Goal: Task Accomplishment & Management: Use online tool/utility

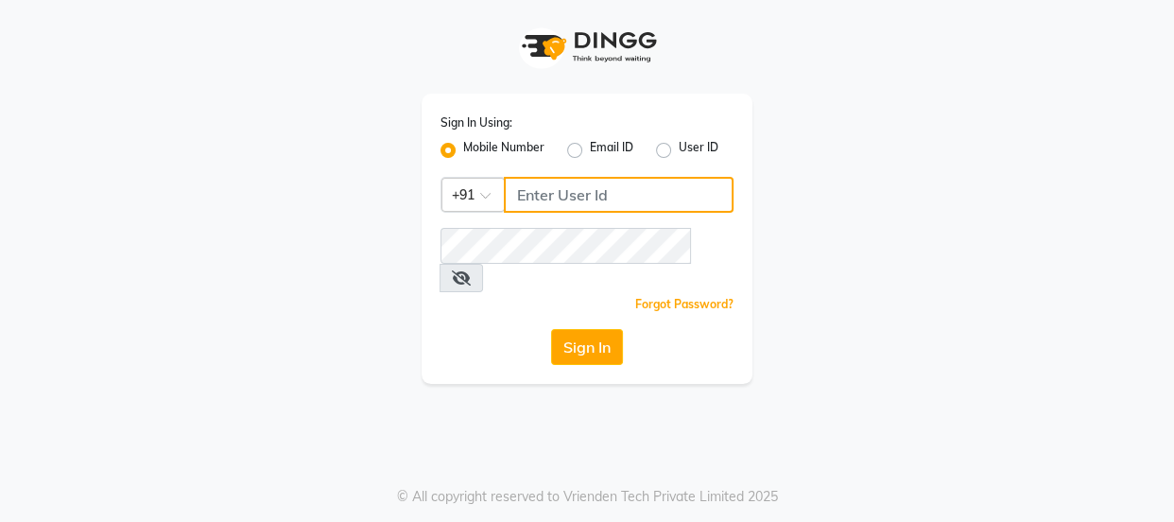
type input "8755001716"
click at [587, 329] on button "Sign In" at bounding box center [587, 347] width 72 height 36
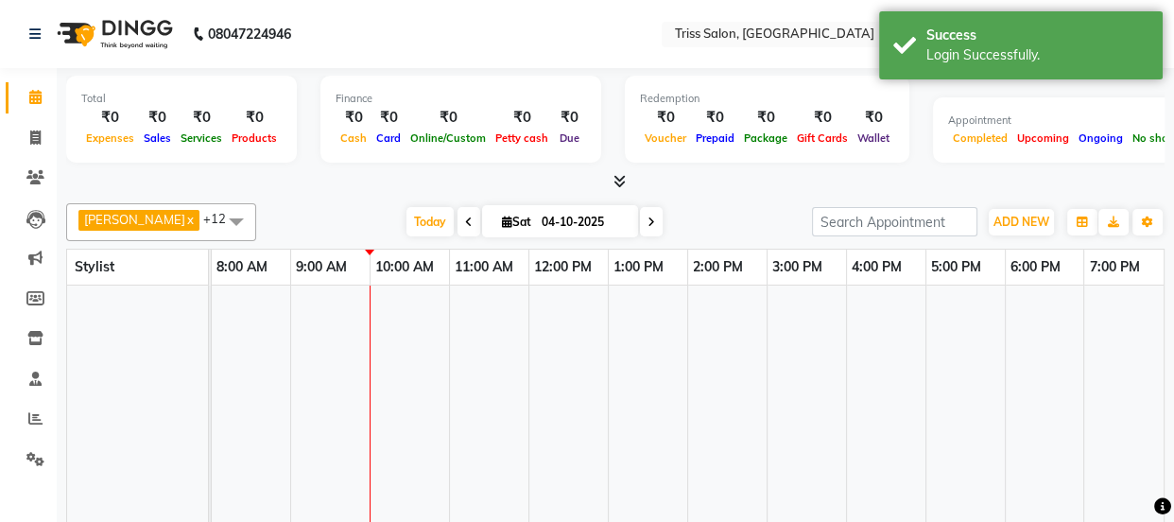
select select "en"
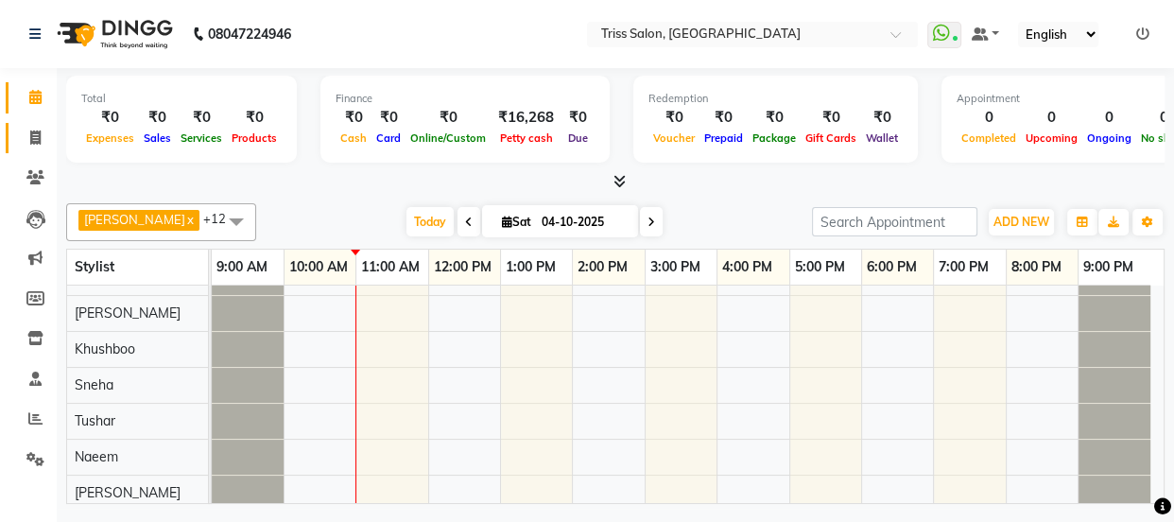
click at [47, 135] on span at bounding box center [35, 139] width 33 height 22
select select "service"
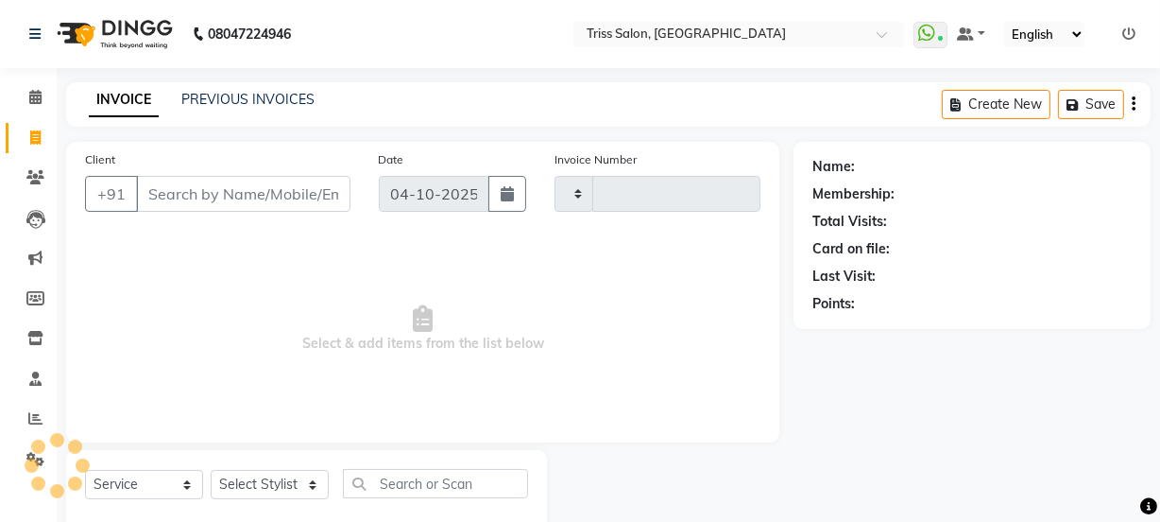
type input "1962"
select select "4304"
click at [293, 488] on select "Select Stylist" at bounding box center [270, 484] width 118 height 29
click at [315, 480] on select "Select Stylist" at bounding box center [270, 484] width 118 height 29
click at [312, 484] on select "Select Stylist" at bounding box center [270, 484] width 118 height 29
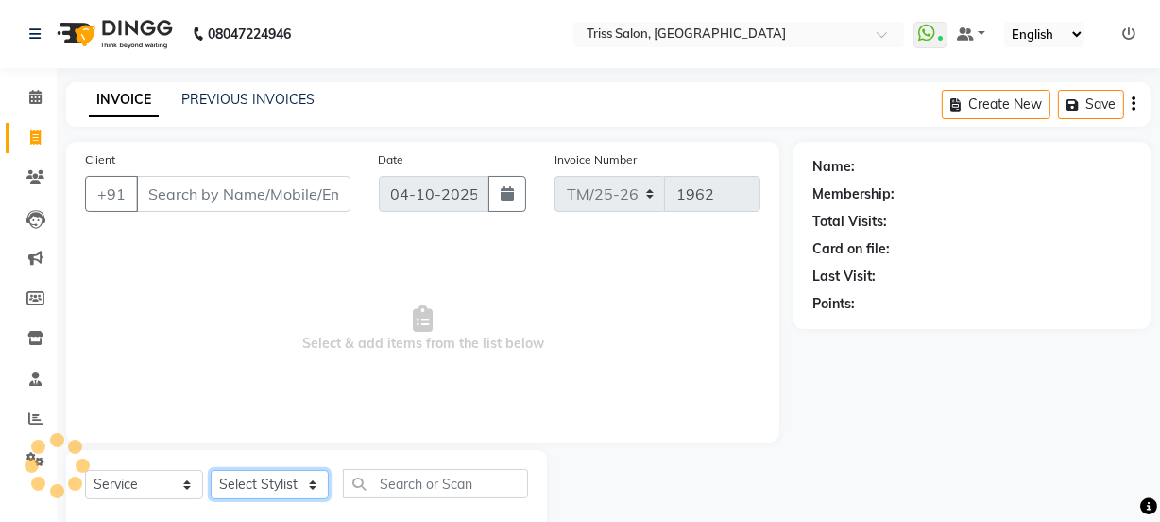
click at [309, 481] on select "Select Stylist" at bounding box center [270, 484] width 118 height 29
click at [307, 496] on select "Select Stylist" at bounding box center [270, 484] width 118 height 29
click at [306, 483] on select "Select Stylist" at bounding box center [270, 484] width 118 height 29
click at [306, 491] on select "Select Stylist" at bounding box center [270, 484] width 118 height 29
click at [298, 487] on select "Select Stylist" at bounding box center [270, 484] width 118 height 29
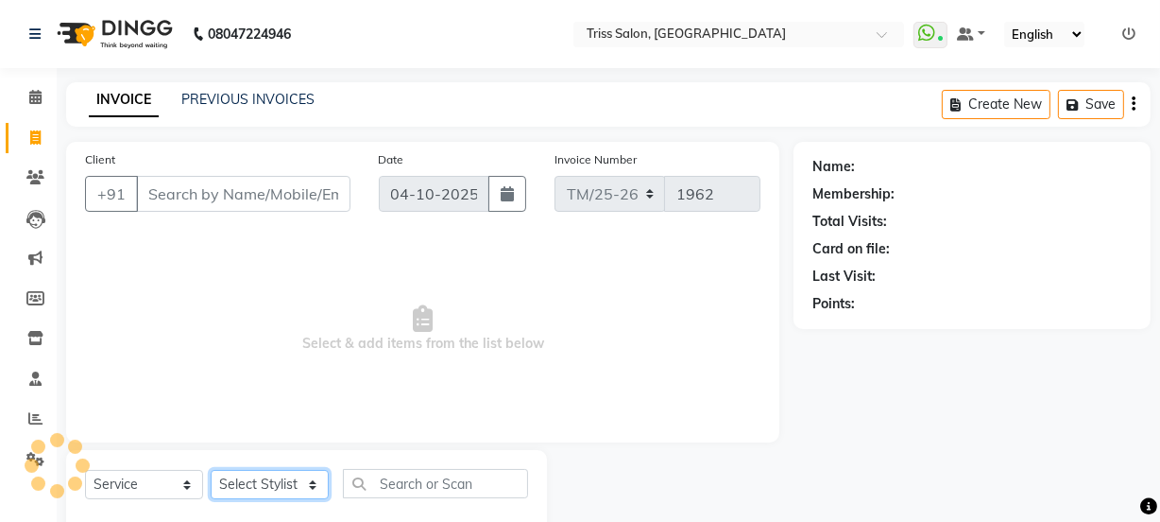
click at [294, 482] on select "Select Stylist" at bounding box center [270, 484] width 118 height 29
click at [853, 431] on div "Name: Membership: Total Visits: Card on file: Last Visit: Points:" at bounding box center [979, 341] width 371 height 398
click at [295, 488] on select "Select Stylist Bhim Ram [PERSON_NAME] [PERSON_NAME] (Pooja) [PERSON_NAME] [PERS…" at bounding box center [270, 484] width 118 height 29
select select "72759"
click at [211, 470] on select "Select Stylist Bhim Ram [PERSON_NAME] [PERSON_NAME] (Pooja) [PERSON_NAME] [PERS…" at bounding box center [270, 484] width 118 height 29
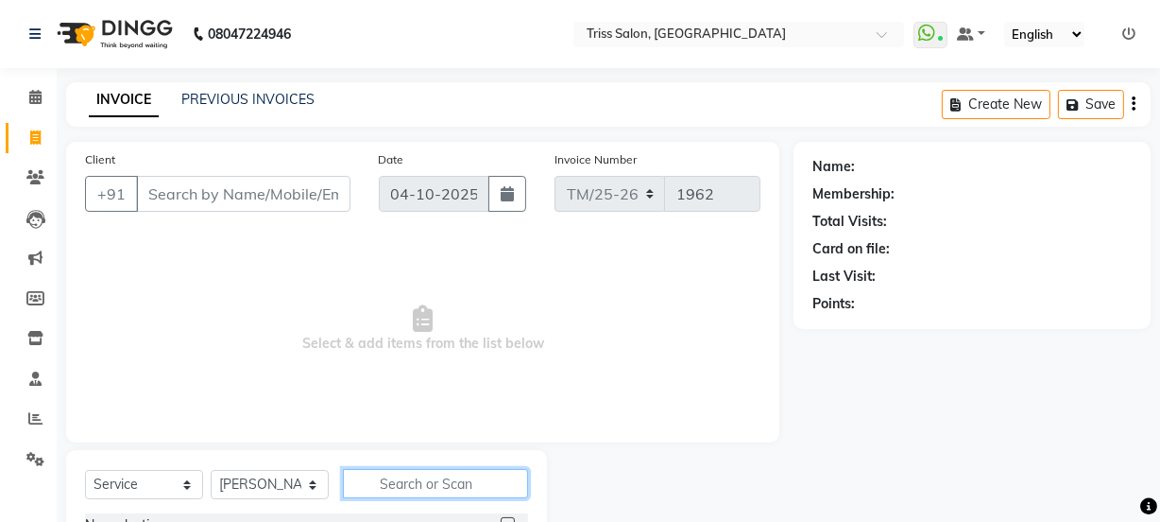
click at [404, 483] on input "text" at bounding box center [435, 483] width 185 height 29
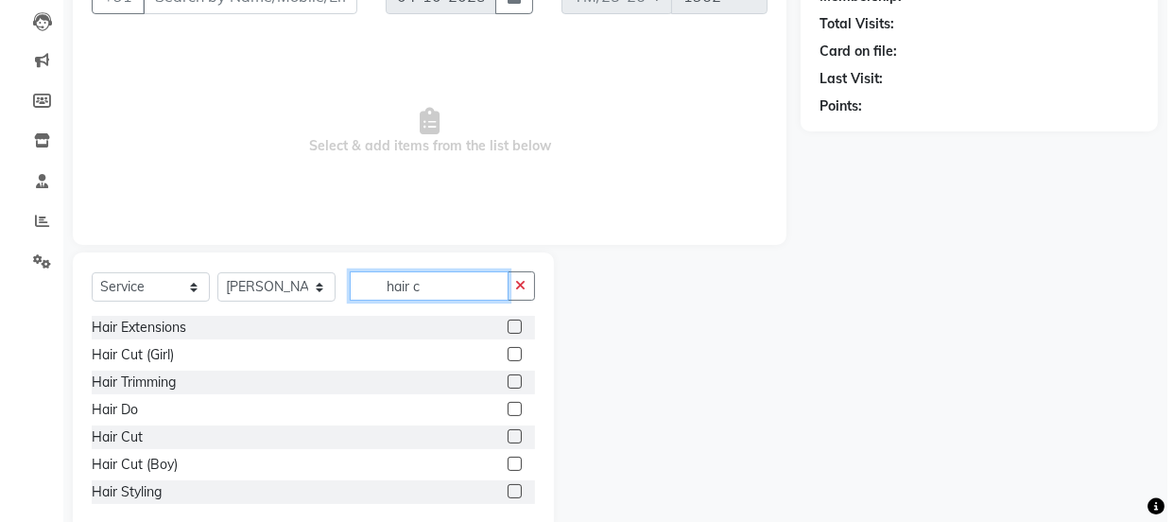
scroll to position [129, 0]
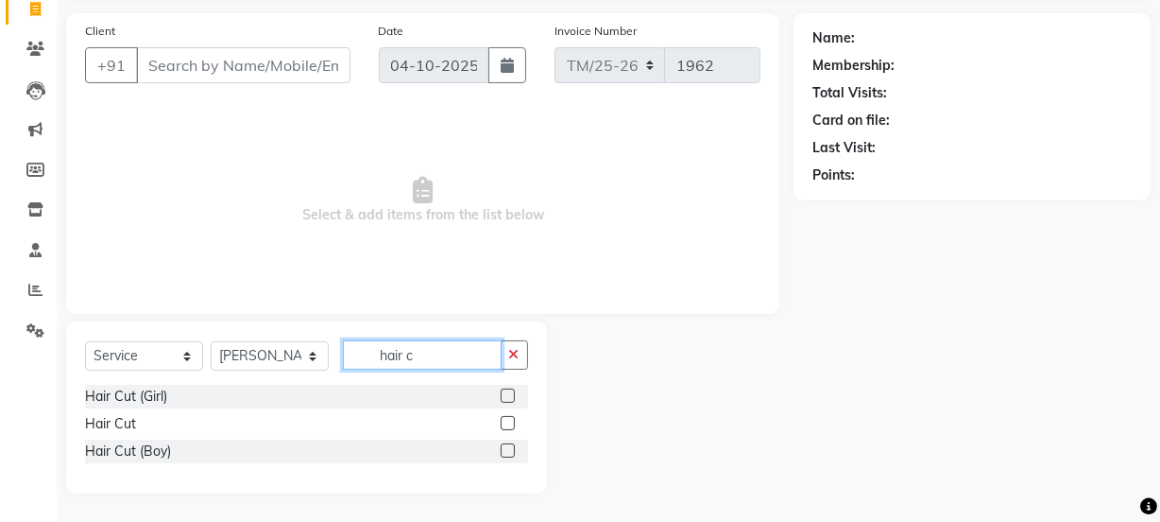
type input "hair c"
click at [508, 423] on label at bounding box center [508, 423] width 14 height 14
click at [508, 423] on input "checkbox" at bounding box center [507, 424] width 12 height 12
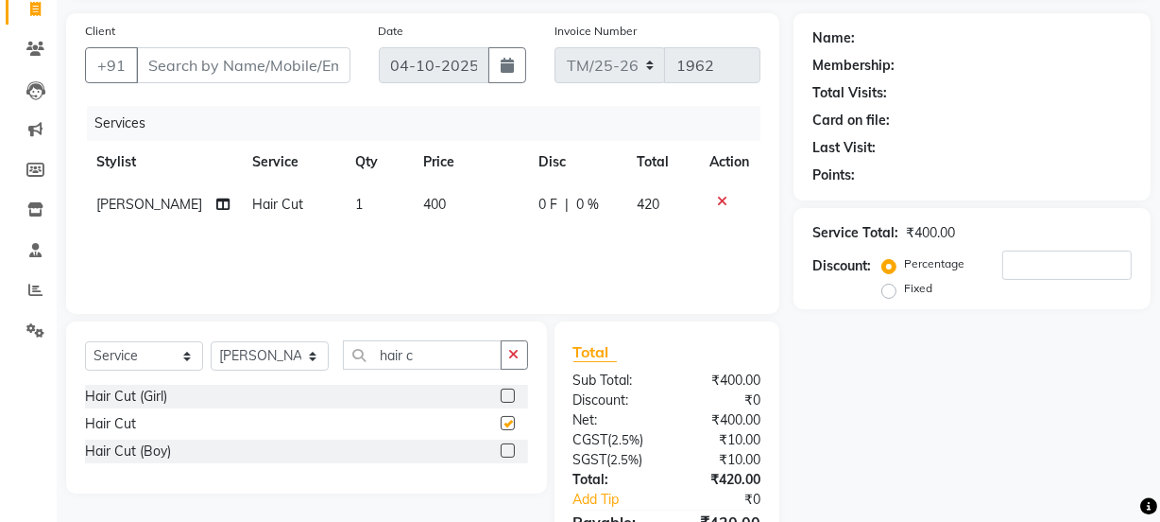
checkbox input "false"
click at [431, 198] on td "400" at bounding box center [470, 204] width 116 height 43
select select "72759"
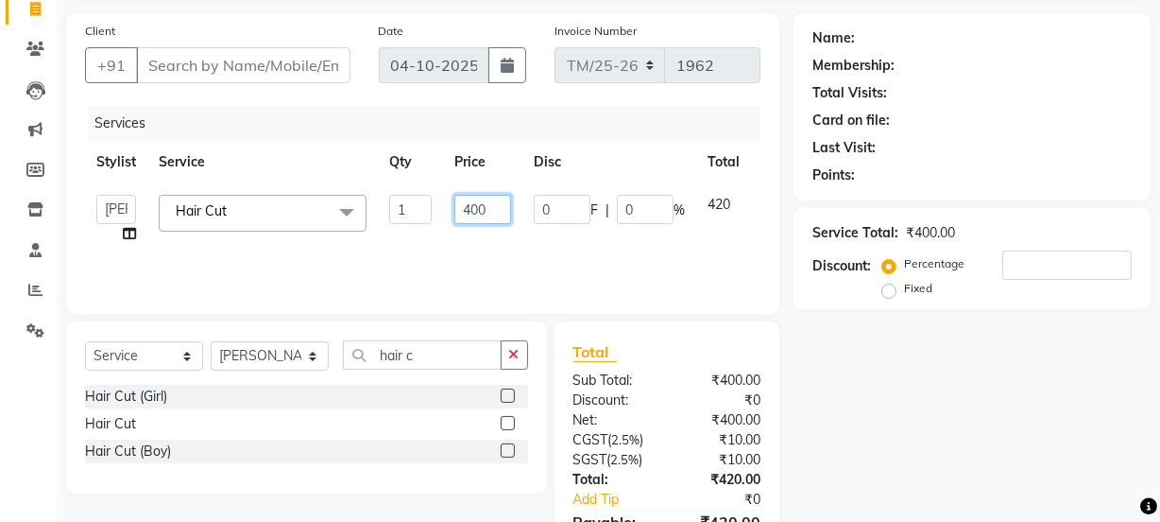
click at [496, 202] on input "400" at bounding box center [483, 209] width 57 height 29
type input "4"
type input "600"
click at [908, 415] on div "Name: Membership: Total Visits: Card on file: Last Visit: Points: Service Total…" at bounding box center [979, 306] width 371 height 586
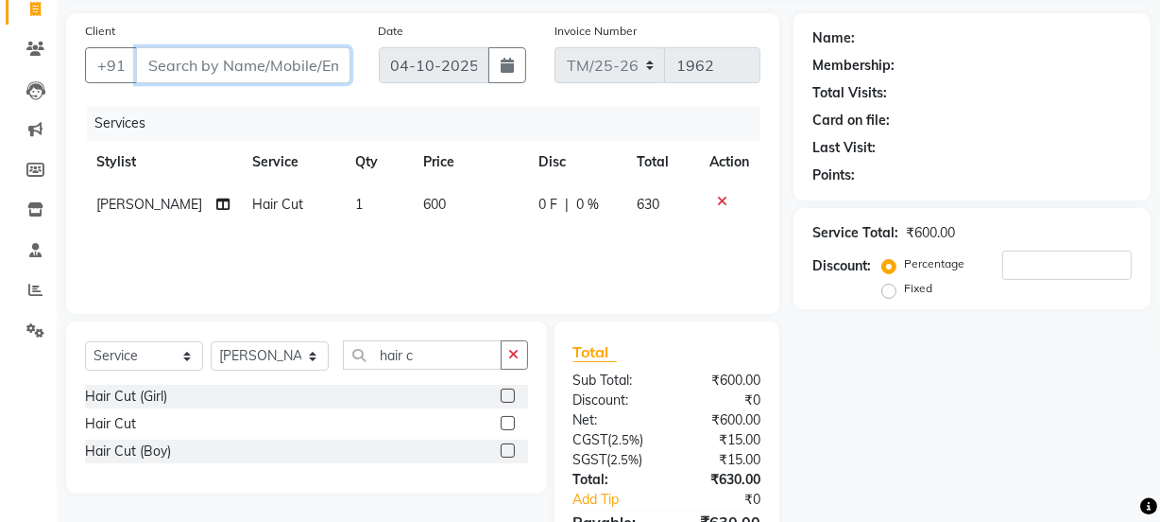
click at [293, 59] on input "Client" at bounding box center [243, 65] width 215 height 36
type input "8"
type input "0"
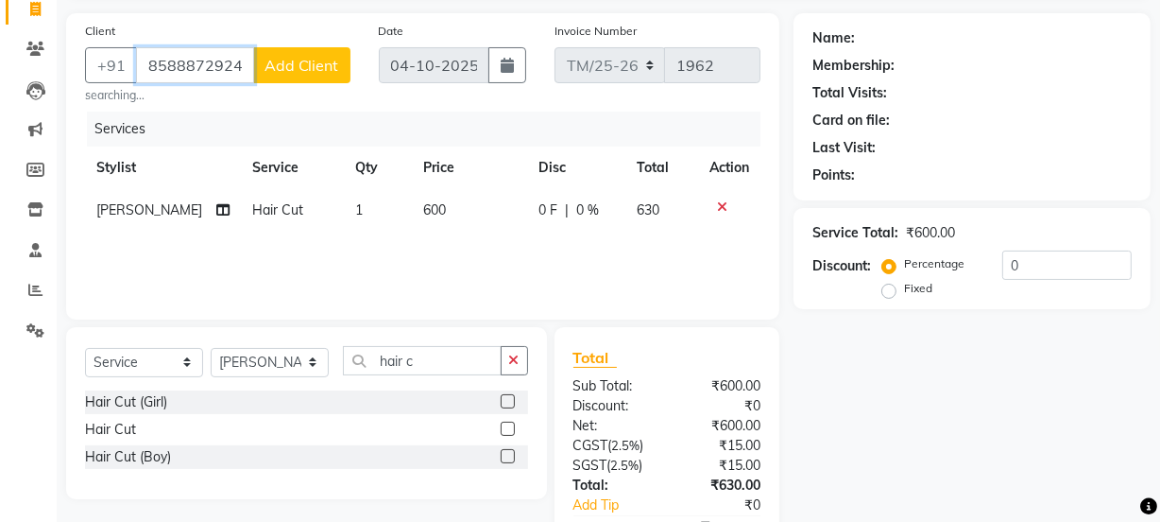
type input "8588872924"
click at [295, 66] on span "Add Client" at bounding box center [302, 65] width 75 height 19
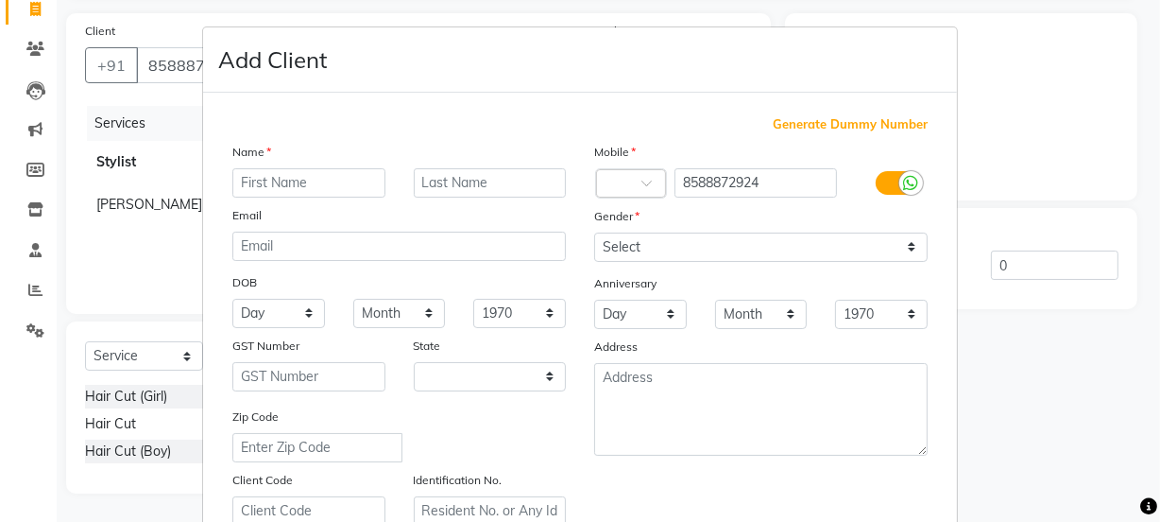
select select "38"
click at [332, 187] on input "text" at bounding box center [315, 182] width 153 height 29
type input "visitor"
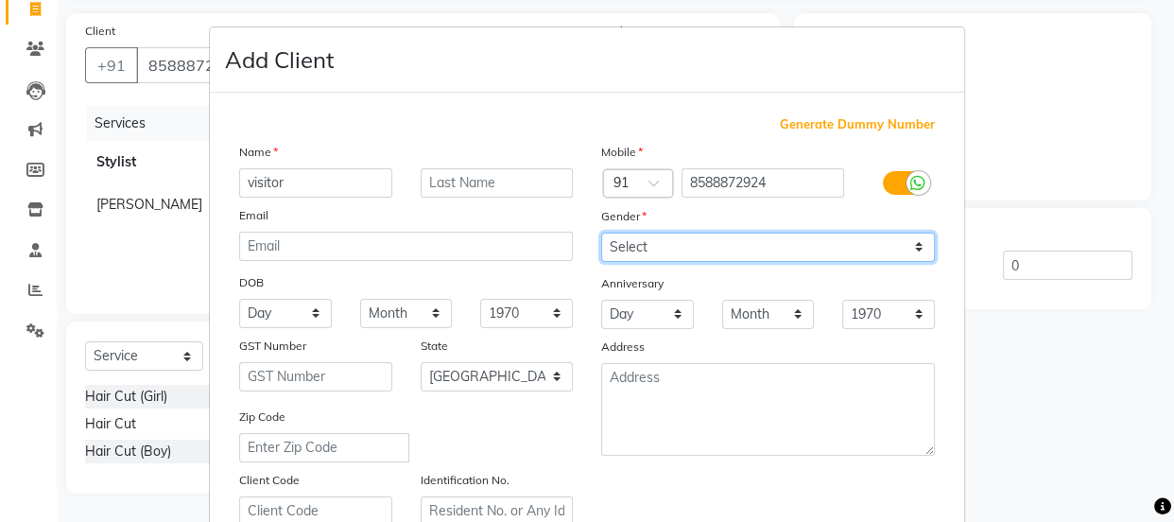
click at [673, 243] on select "Select [DEMOGRAPHIC_DATA] [DEMOGRAPHIC_DATA] Other Prefer Not To Say" at bounding box center [768, 246] width 334 height 29
select select "[DEMOGRAPHIC_DATA]"
click at [601, 232] on select "Select [DEMOGRAPHIC_DATA] [DEMOGRAPHIC_DATA] Other Prefer Not To Say" at bounding box center [768, 246] width 334 height 29
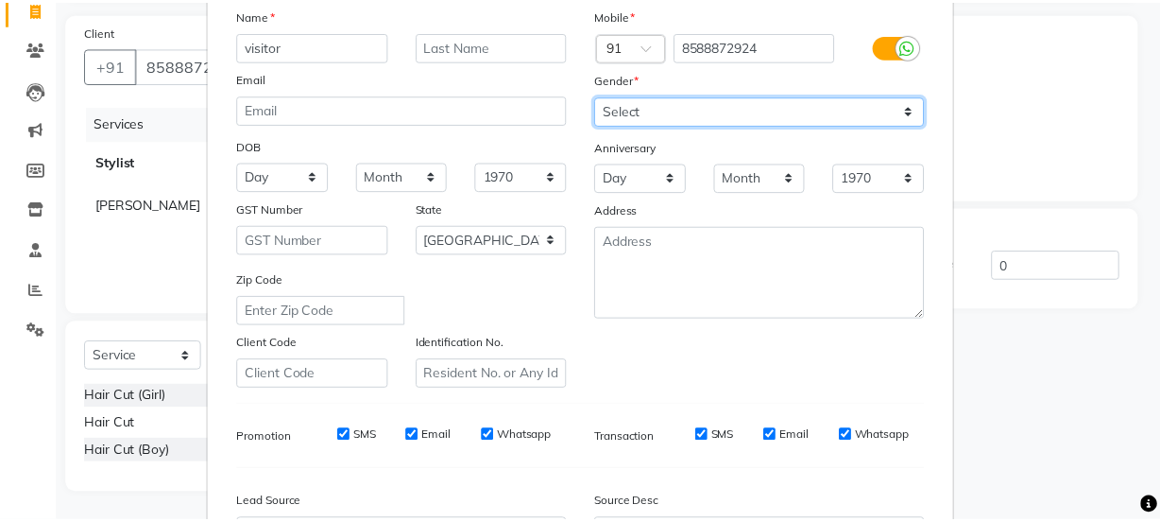
scroll to position [356, 0]
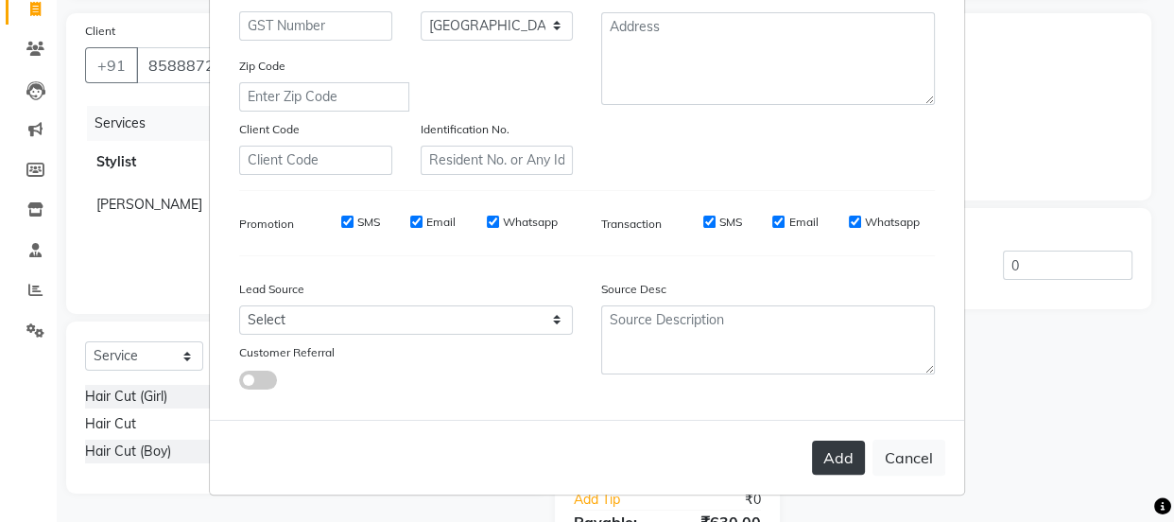
click at [840, 457] on button "Add" at bounding box center [838, 457] width 53 height 34
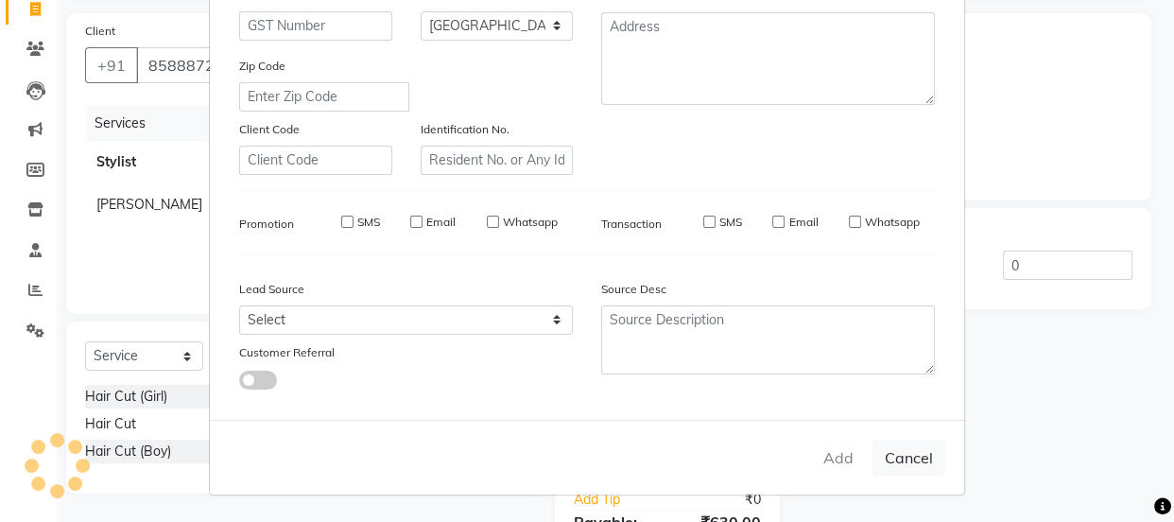
select select
select select "null"
select select
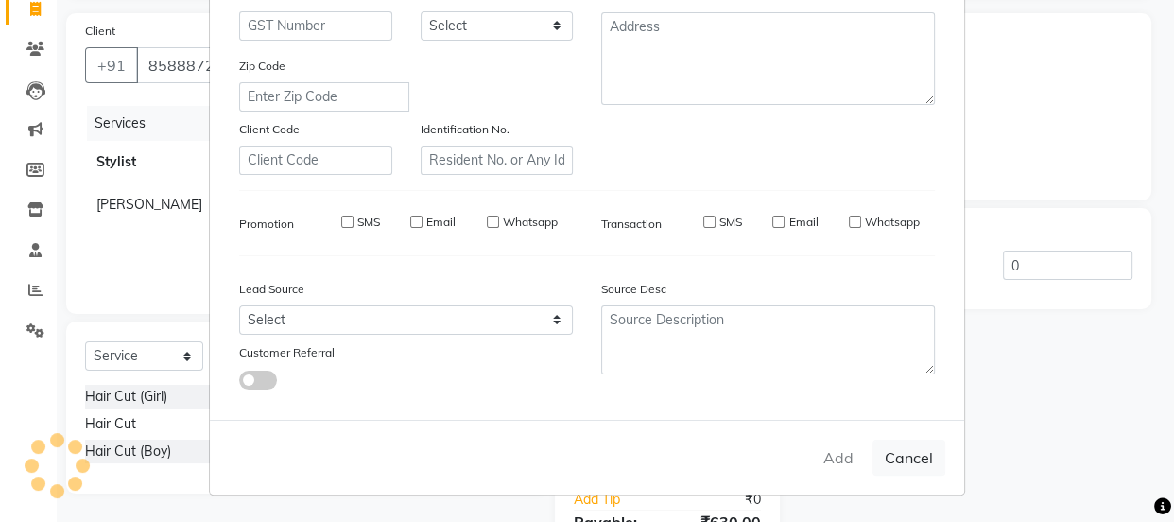
select select
checkbox input "false"
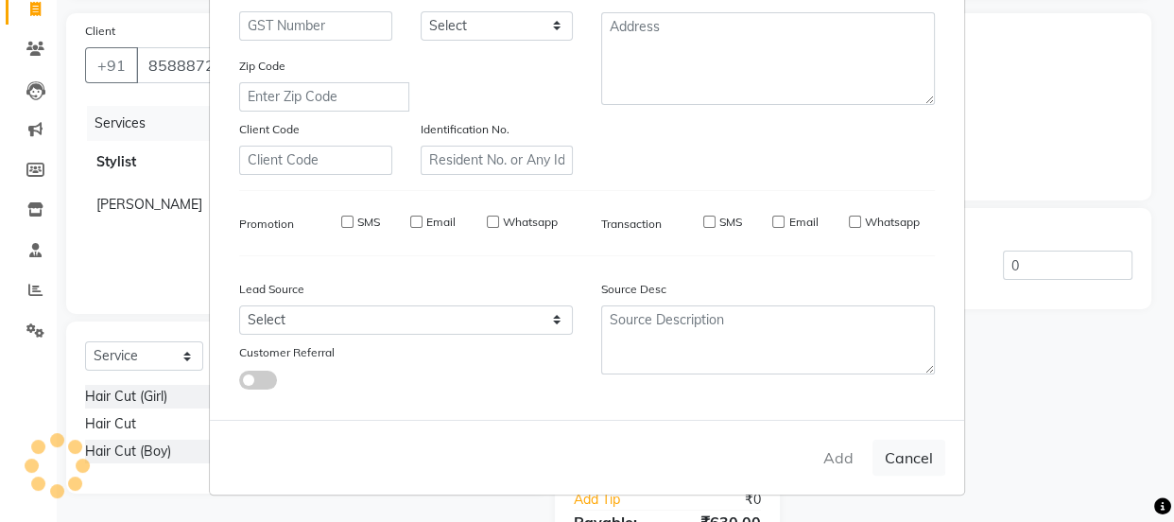
checkbox input "false"
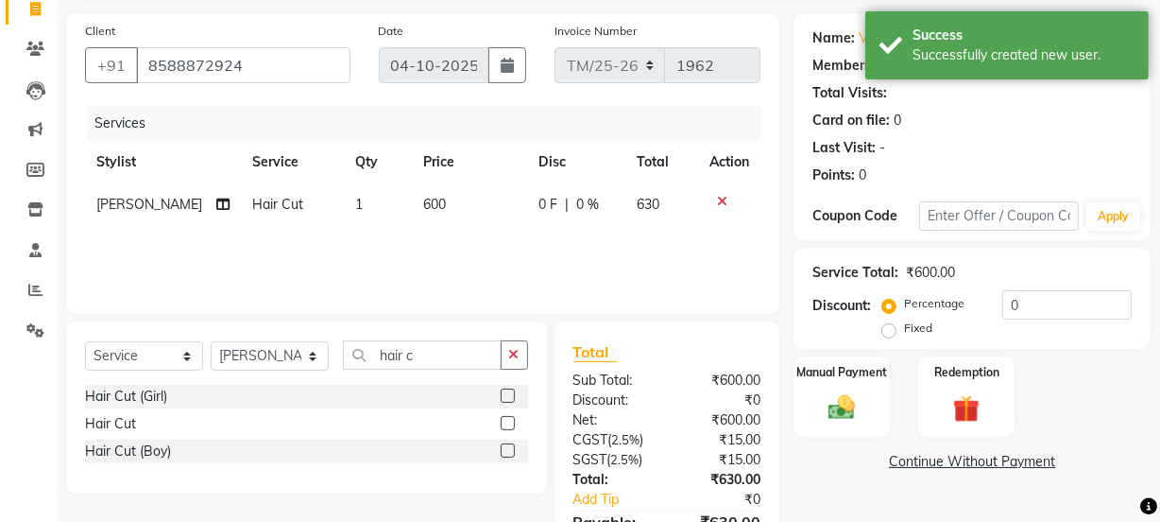
scroll to position [235, 0]
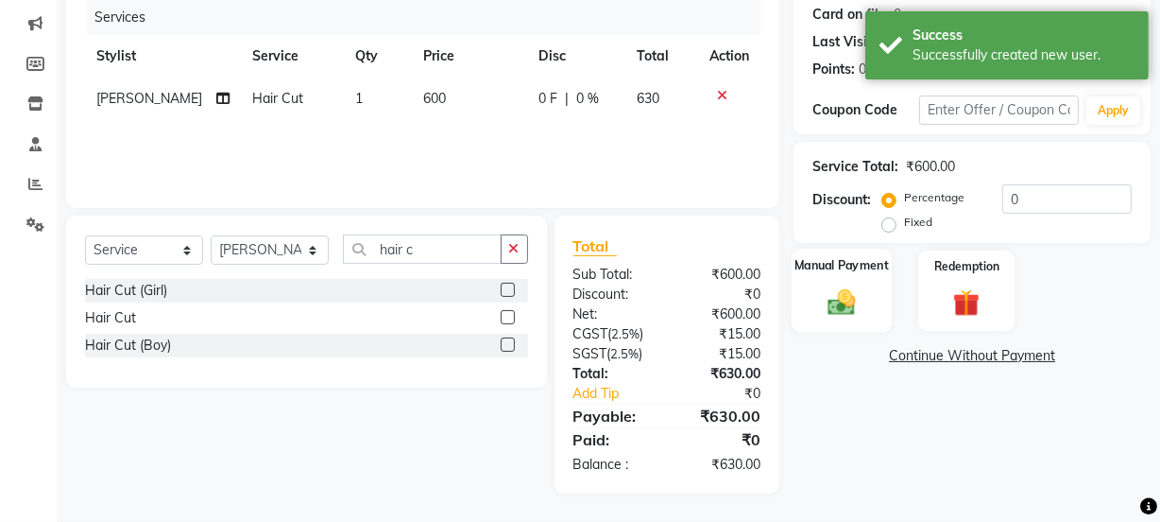
click at [842, 294] on img at bounding box center [841, 301] width 45 height 32
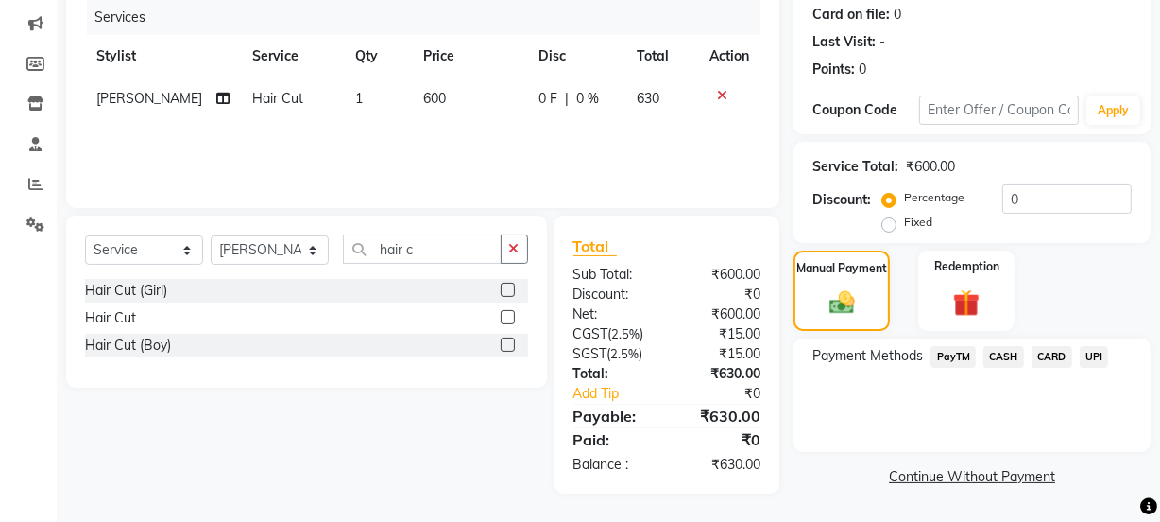
click at [1092, 354] on span "UPI" at bounding box center [1094, 357] width 29 height 22
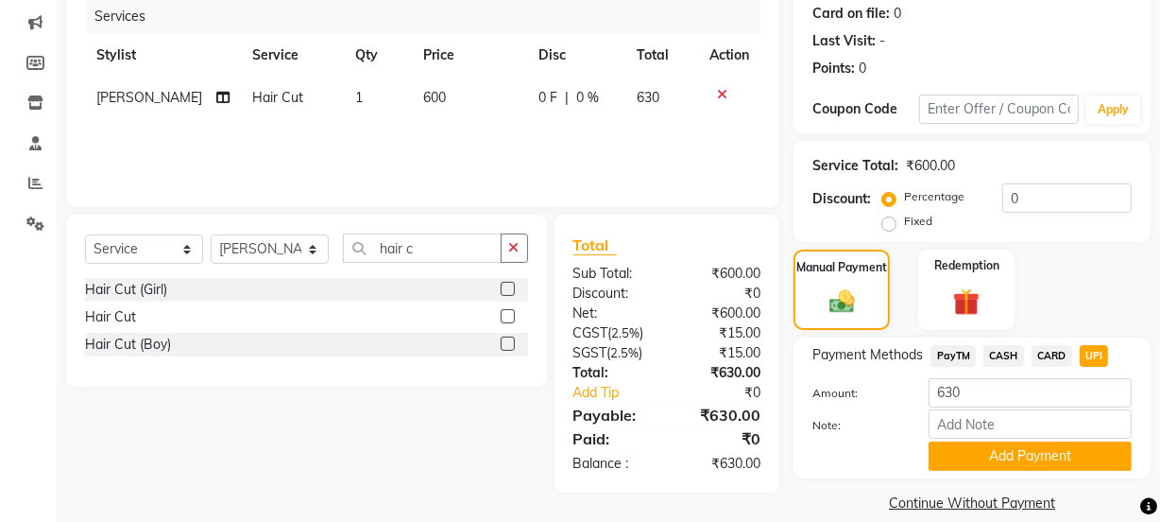
click at [939, 345] on span "PayTM" at bounding box center [953, 356] width 45 height 22
click at [1033, 453] on button "Add Payment" at bounding box center [1030, 455] width 203 height 29
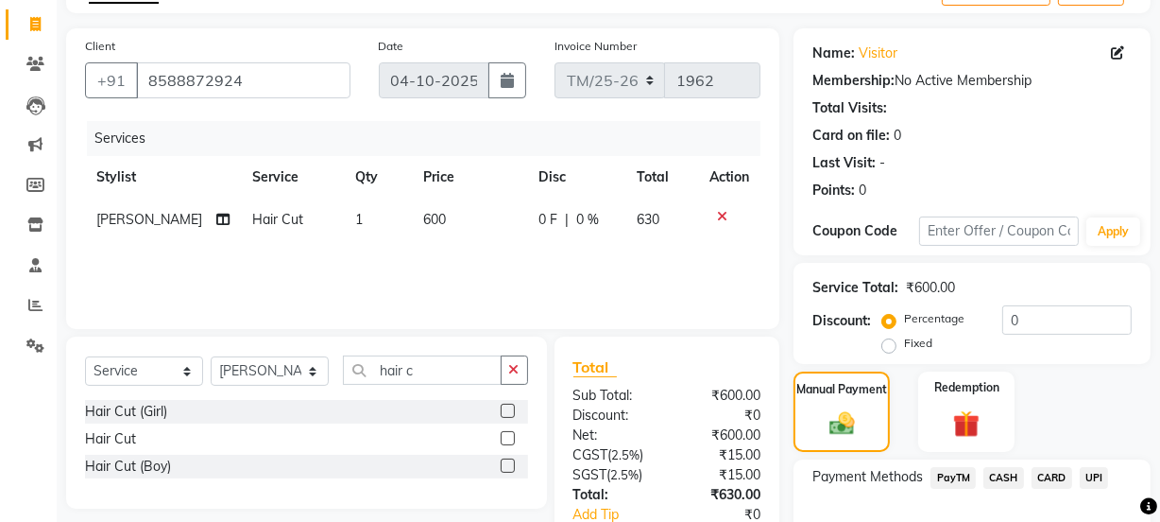
scroll to position [337, 0]
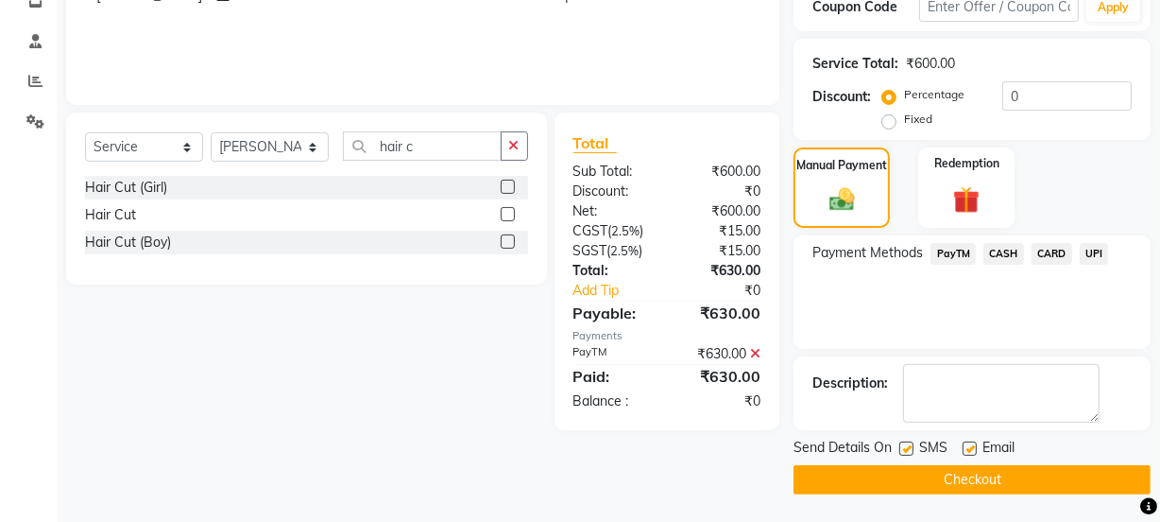
click at [1039, 478] on button "Checkout" at bounding box center [972, 479] width 357 height 29
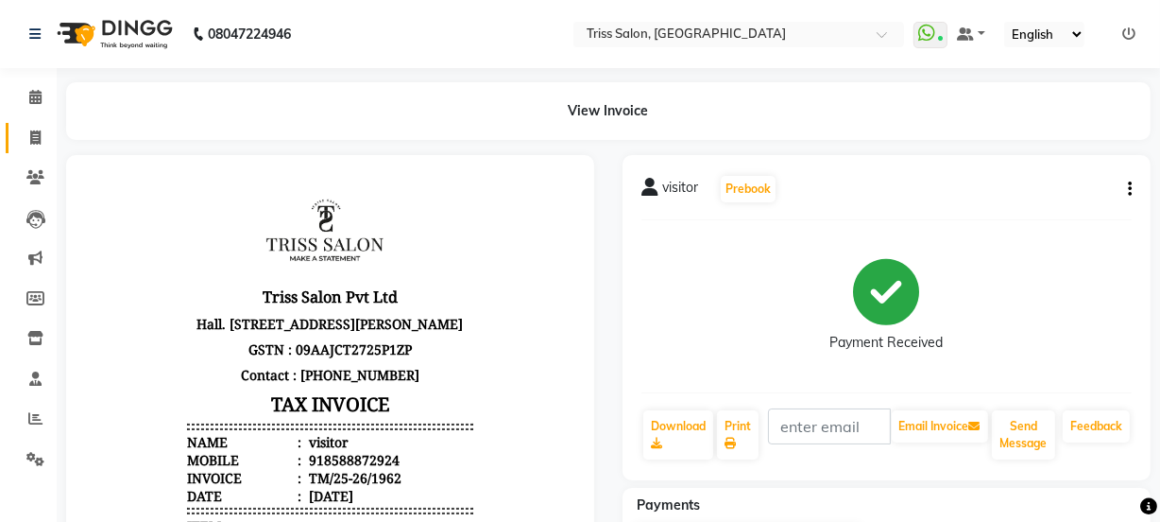
click at [29, 129] on span at bounding box center [35, 139] width 33 height 22
select select "service"
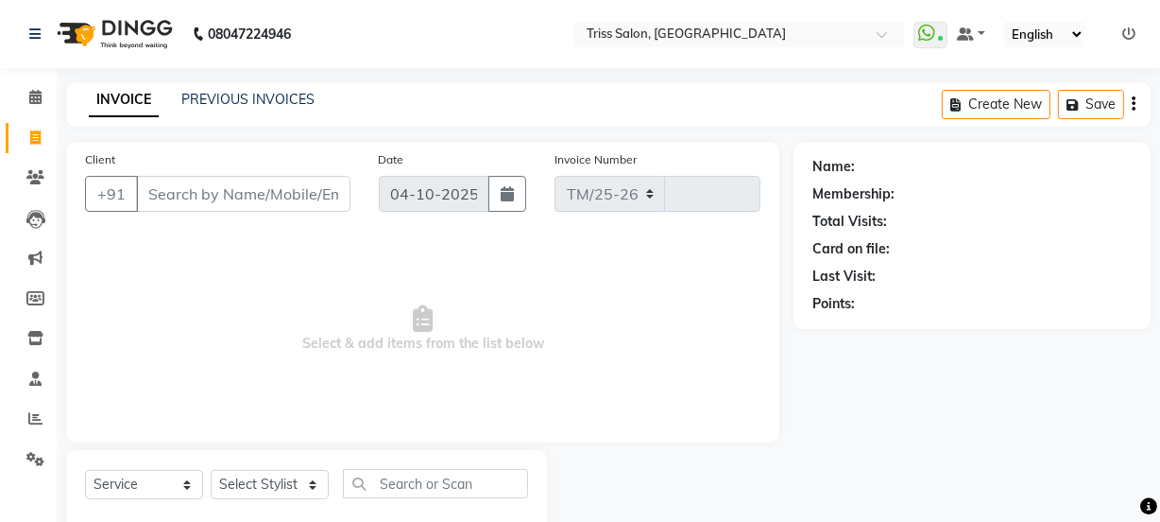
select select "4304"
type input "1963"
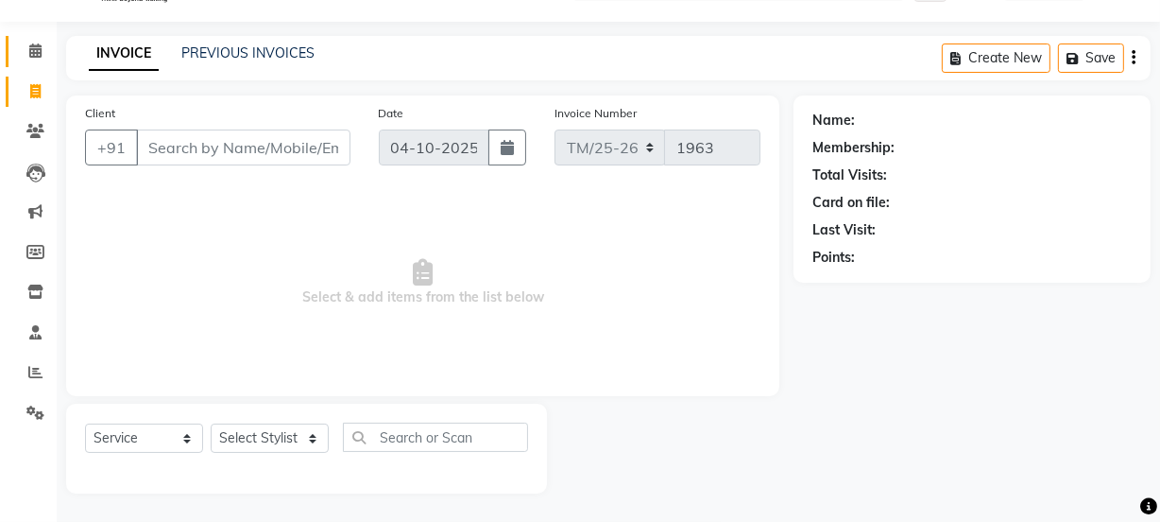
click at [29, 56] on icon at bounding box center [35, 50] width 12 height 14
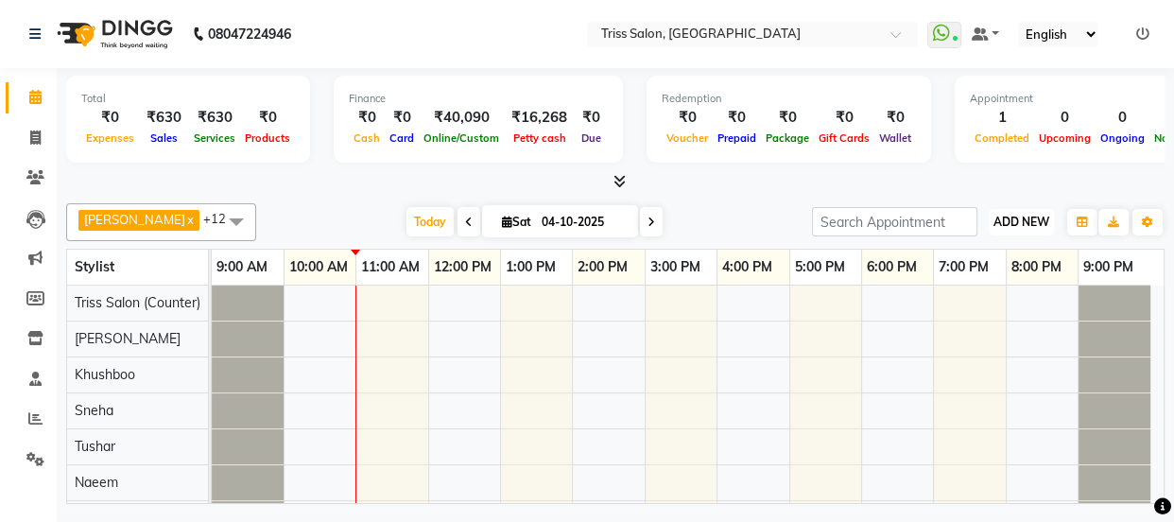
click at [1031, 222] on span "ADD NEW" at bounding box center [1021, 222] width 56 height 14
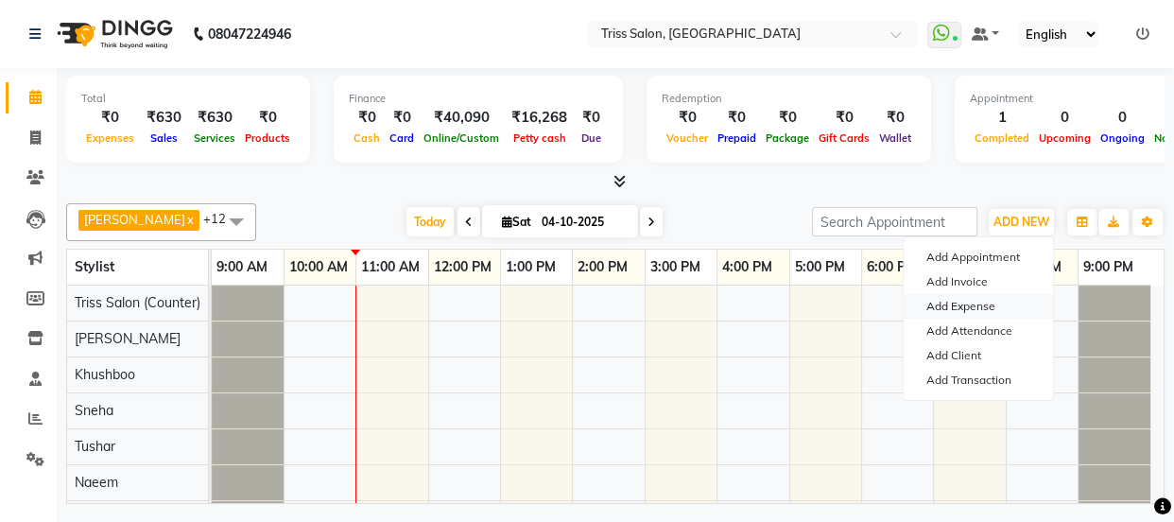
click at [978, 301] on link "Add Expense" at bounding box center [977, 306] width 149 height 25
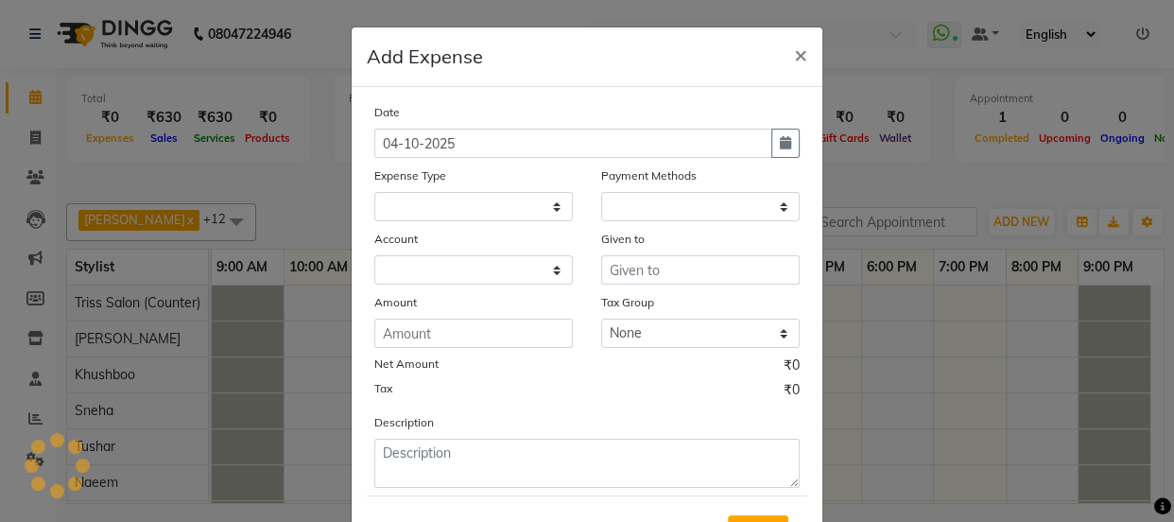
select select
select select "1"
select select "2476"
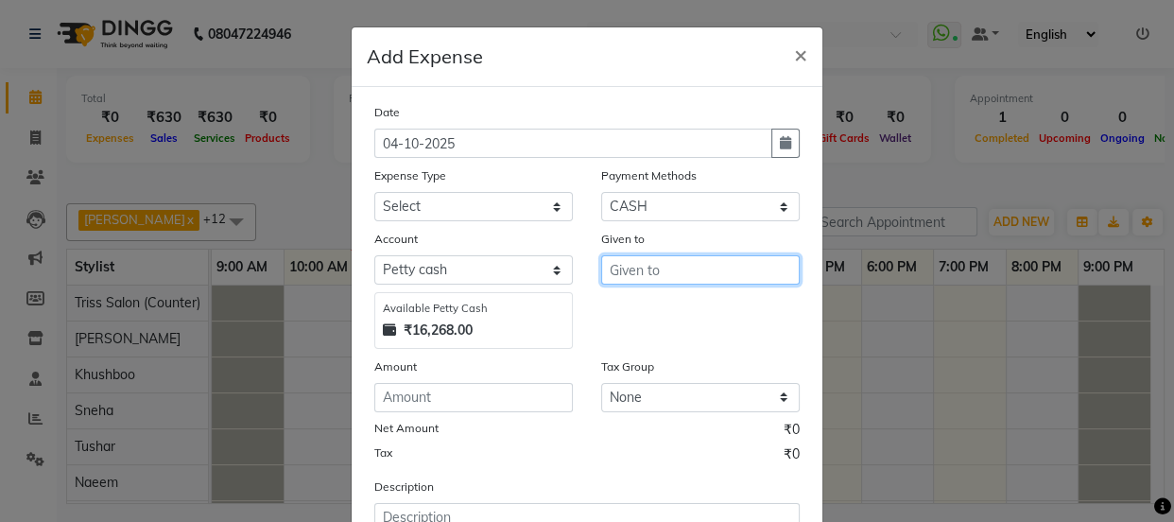
click at [640, 269] on input "text" at bounding box center [700, 269] width 198 height 29
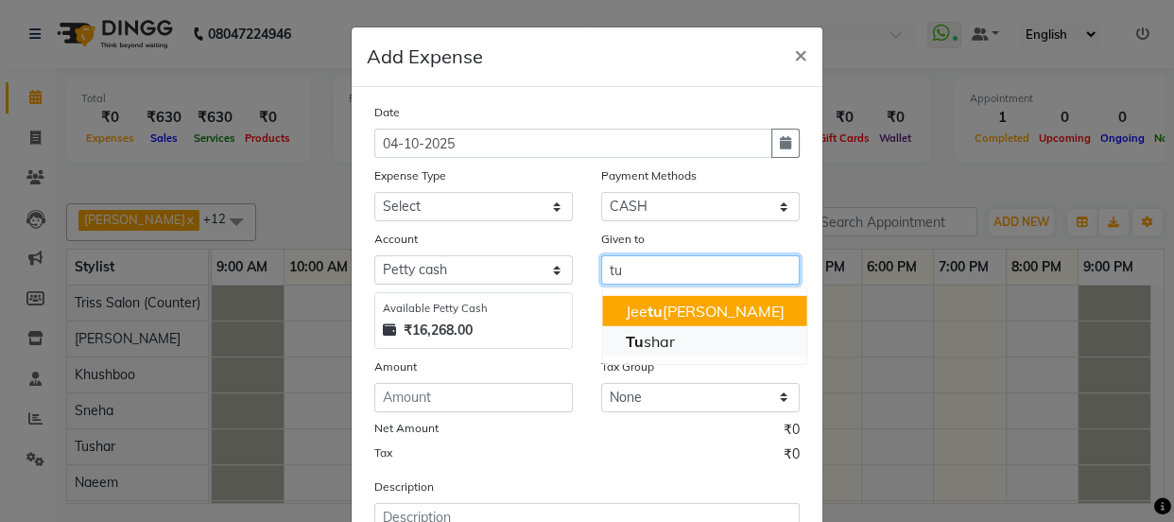
click at [658, 348] on ngb-highlight "Tu shar" at bounding box center [649, 341] width 49 height 19
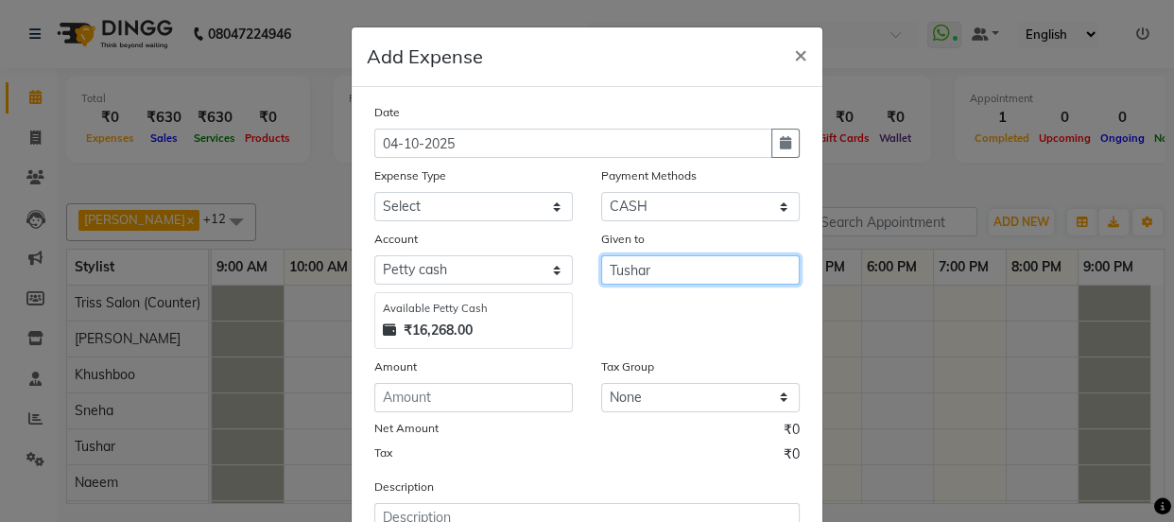
type input "Tushar"
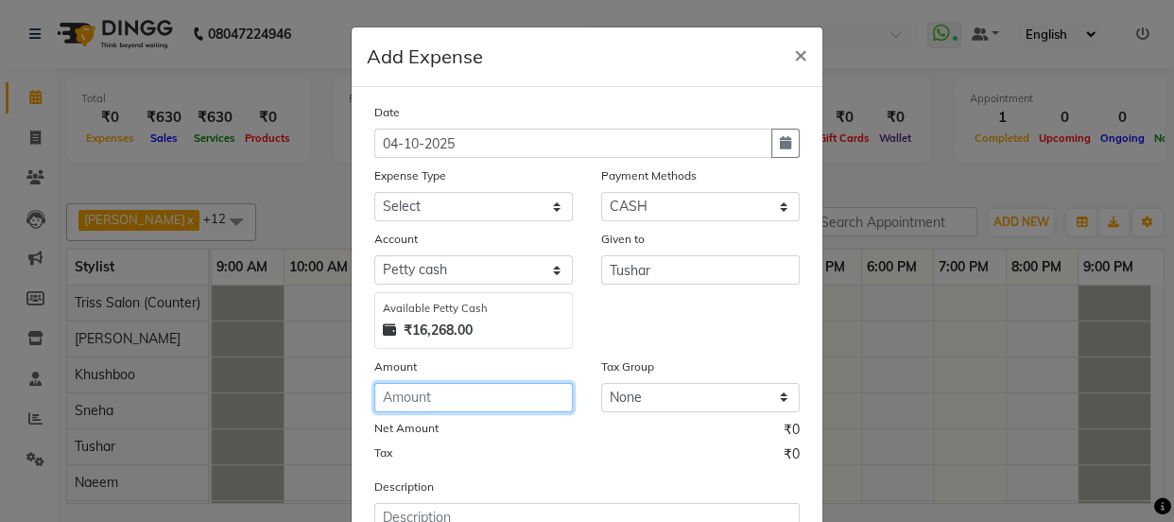
click at [462, 391] on input "number" at bounding box center [473, 397] width 198 height 29
type input "200"
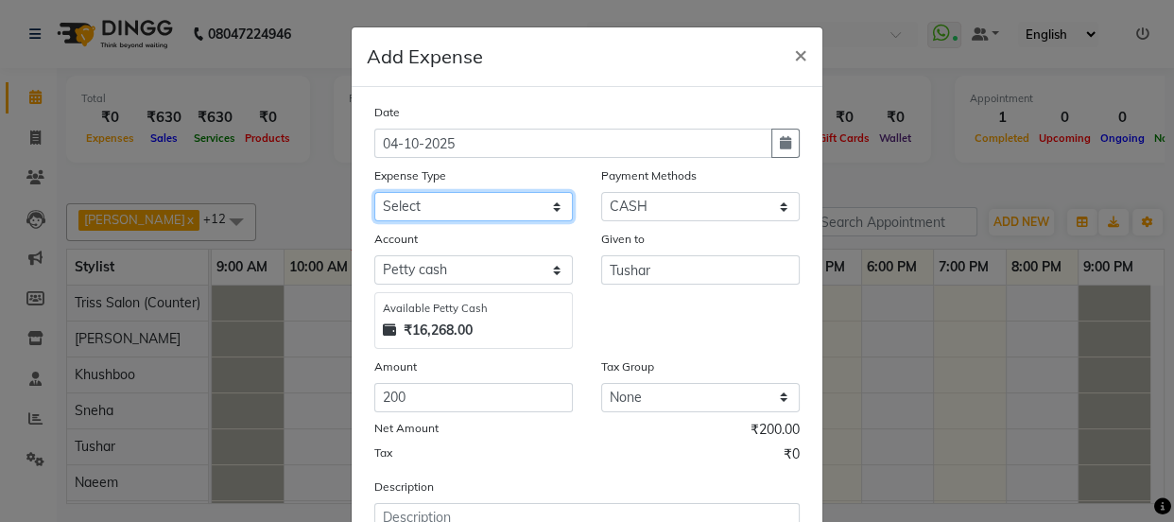
click at [421, 194] on select "Select Bank Deposit Cash Handover CLIENT TIP TO STAFF Client Welfare Conveyance…" at bounding box center [473, 206] width 198 height 29
select select "1117"
click at [374, 193] on select "Select Bank Deposit Cash Handover CLIENT TIP TO STAFF Client Welfare Conveyance…" at bounding box center [473, 206] width 198 height 29
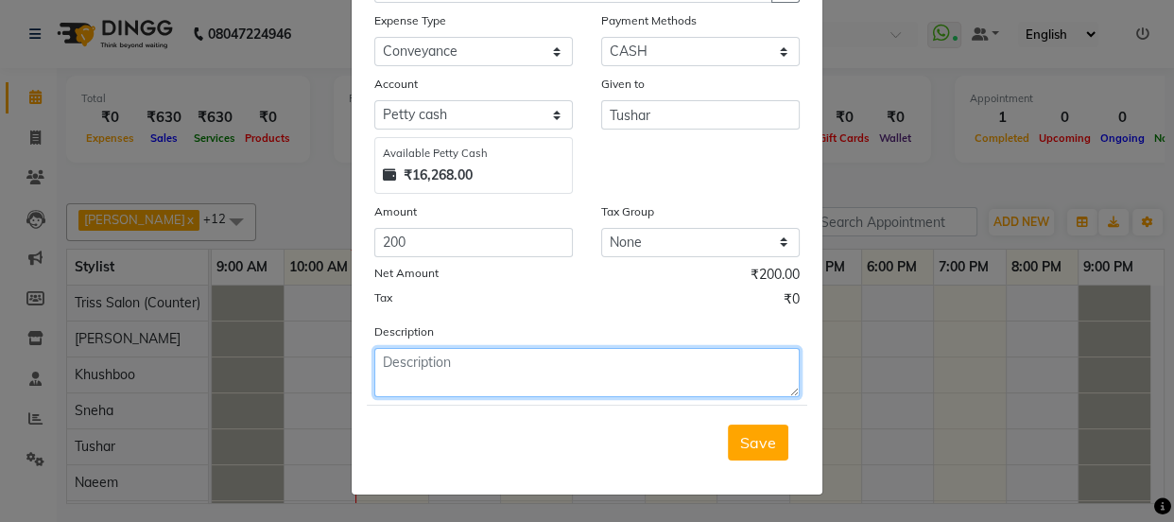
click at [450, 369] on textarea at bounding box center [586, 372] width 425 height 49
type textarea "convence"
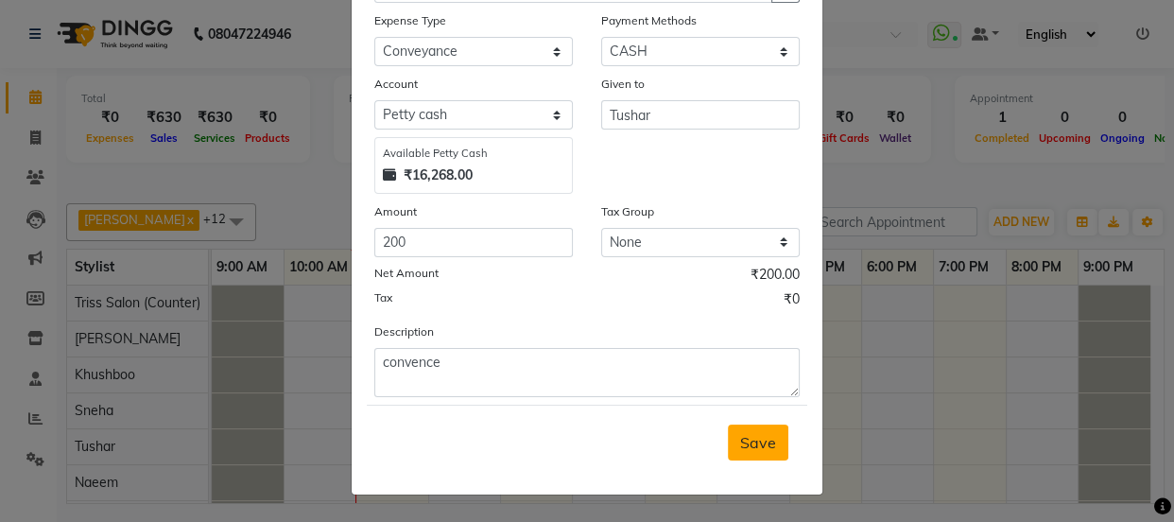
click at [740, 437] on span "Save" at bounding box center [758, 442] width 36 height 19
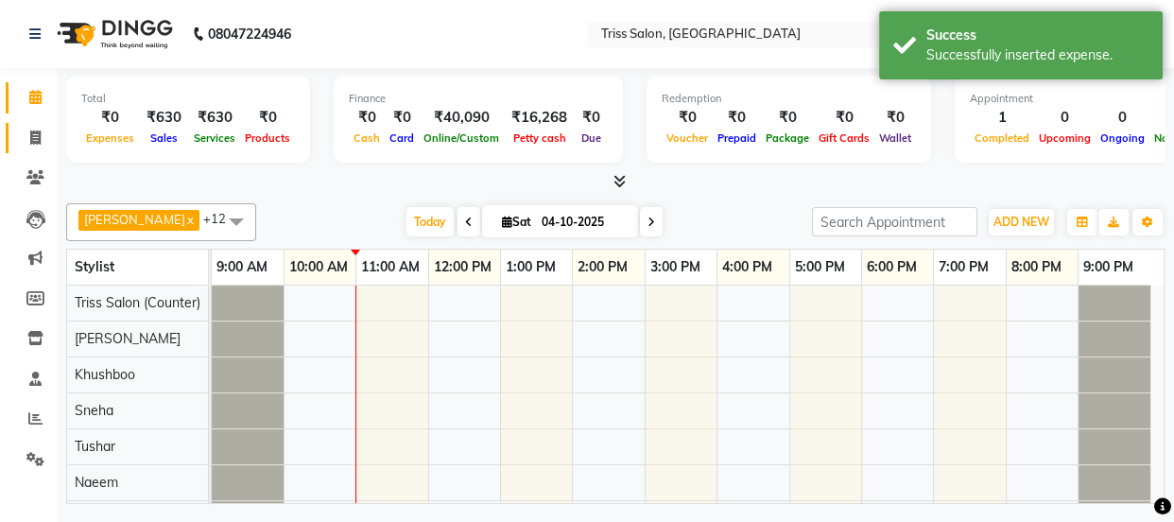
click at [27, 132] on span at bounding box center [35, 139] width 33 height 22
select select "service"
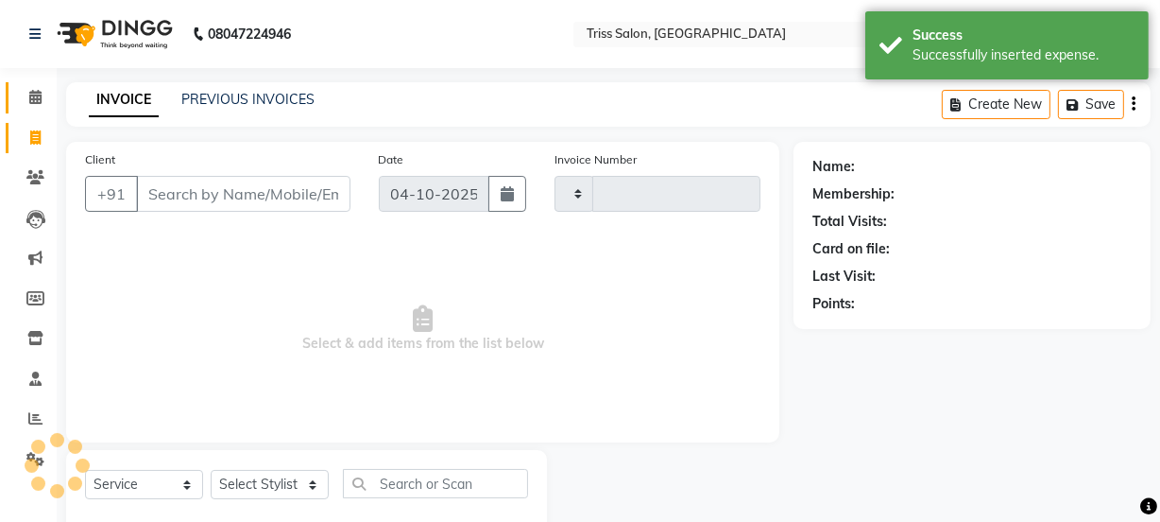
click at [30, 90] on icon at bounding box center [35, 97] width 12 height 14
